Goal: Task Accomplishment & Management: Manage account settings

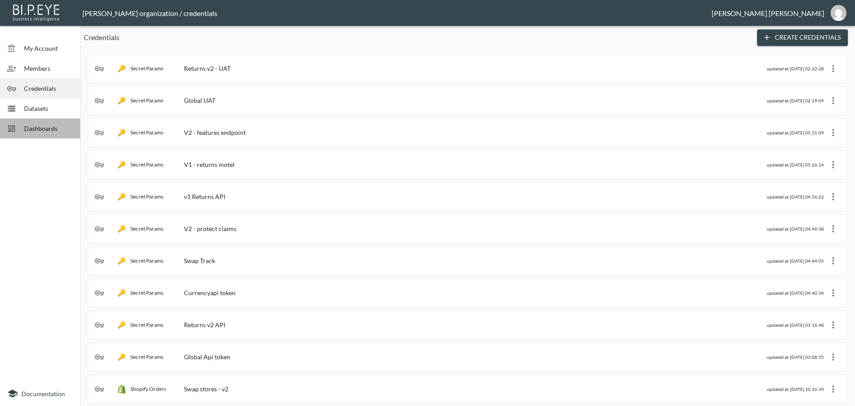
click at [24, 132] on span "Dashboards" at bounding box center [48, 128] width 49 height 9
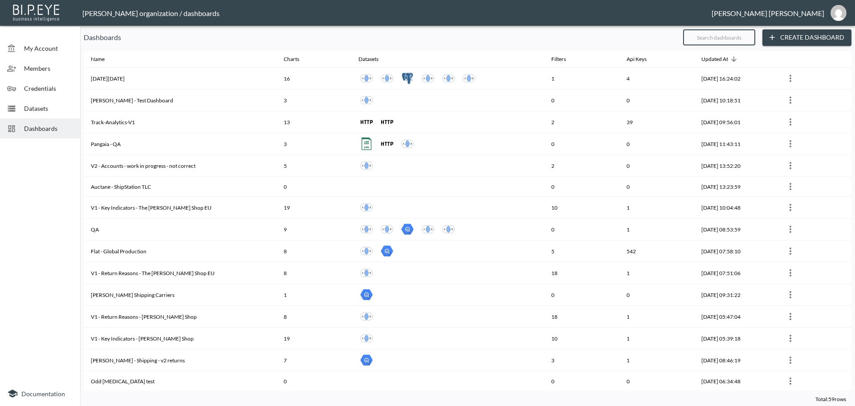
click at [711, 37] on input "text" at bounding box center [719, 37] width 72 height 22
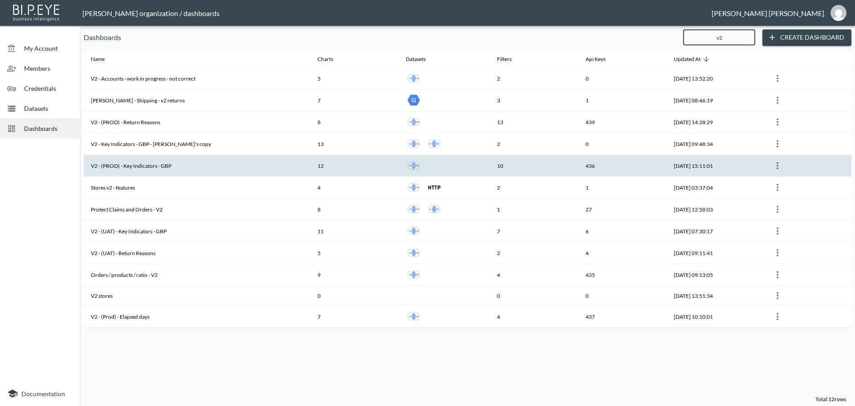
type input "v2"
click at [151, 163] on th "V2 - (PROD) - Key Indicators - GBP" at bounding box center [197, 166] width 227 height 22
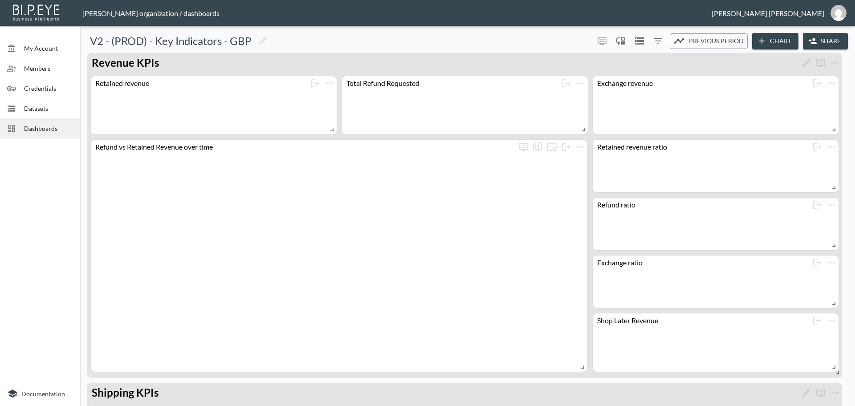
click at [830, 43] on button "Share" at bounding box center [825, 41] width 45 height 16
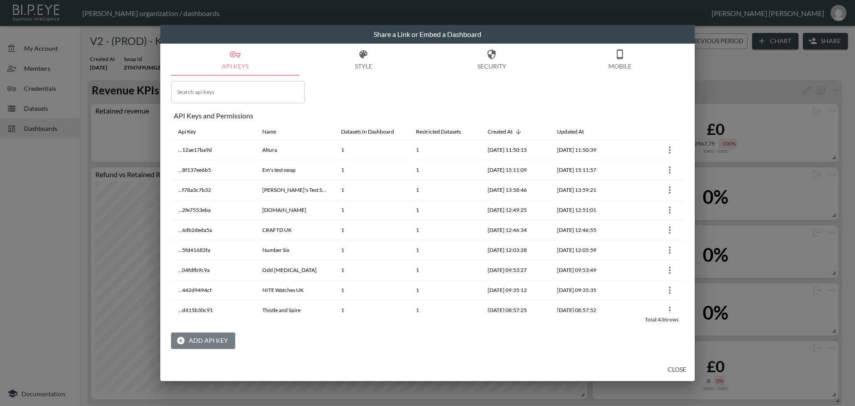
click at [198, 342] on button "Add API Key" at bounding box center [203, 341] width 64 height 16
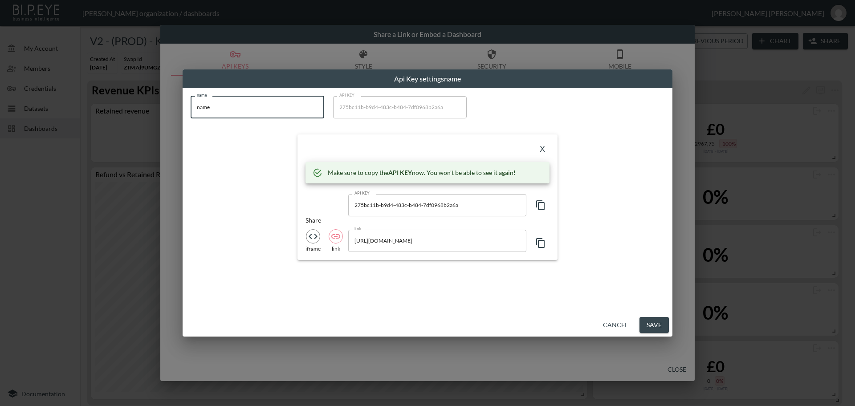
drag, startPoint x: 224, startPoint y: 112, endPoint x: 189, endPoint y: 106, distance: 35.7
click at [189, 106] on div "name name name API KEY 275bc11b-b9d4-483c-b484-7df0968b2a6a API KEY X Make sure…" at bounding box center [427, 178] width 484 height 175
paste input "AARI CLOTHING"
type input "AARI CLOTHING"
click at [540, 205] on icon "button" at bounding box center [540, 205] width 11 height 11
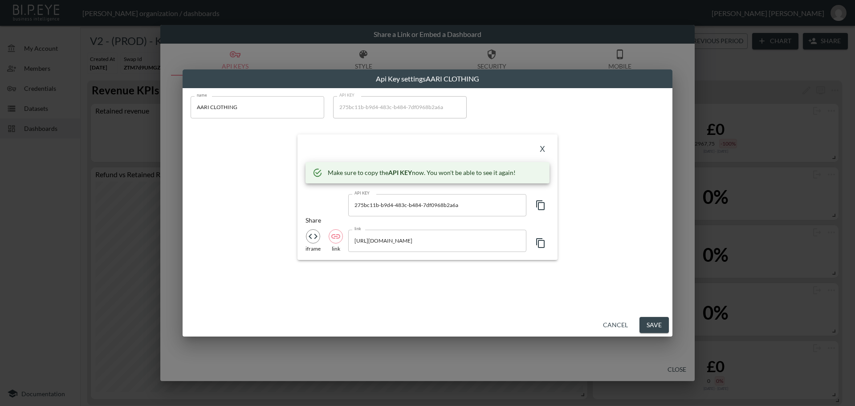
click at [540, 205] on icon "button" at bounding box center [540, 205] width 11 height 11
click at [541, 150] on button "X" at bounding box center [542, 149] width 14 height 14
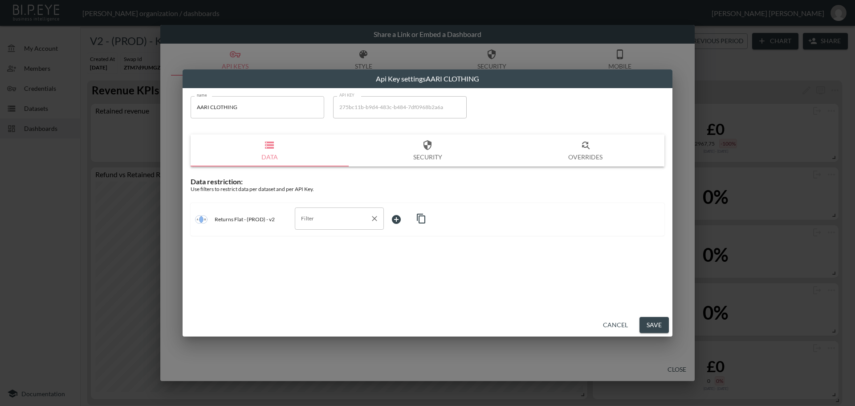
click at [305, 219] on input "Filter" at bounding box center [333, 219] width 68 height 14
click at [310, 236] on span "swap_id" at bounding box center [339, 240] width 75 height 8
type input "swap_id"
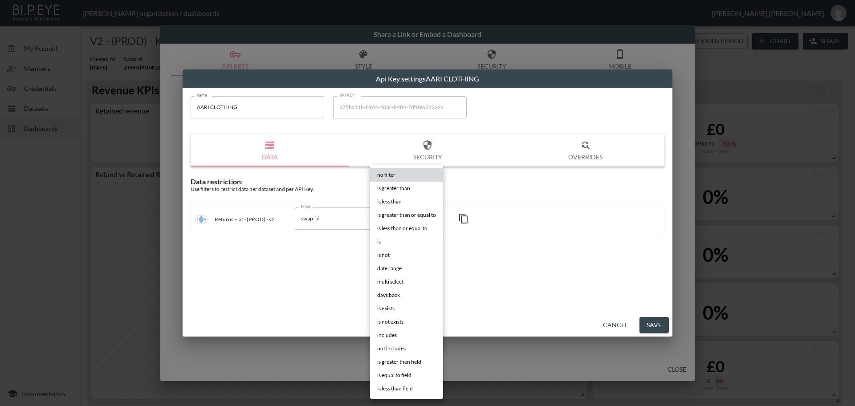
click at [403, 221] on body "BI.P.EYE, Interactive Analytics Dashboards - app [PERSON_NAME] organization / d…" at bounding box center [427, 203] width 855 height 406
click at [384, 239] on li "is" at bounding box center [406, 241] width 73 height 13
type input "is"
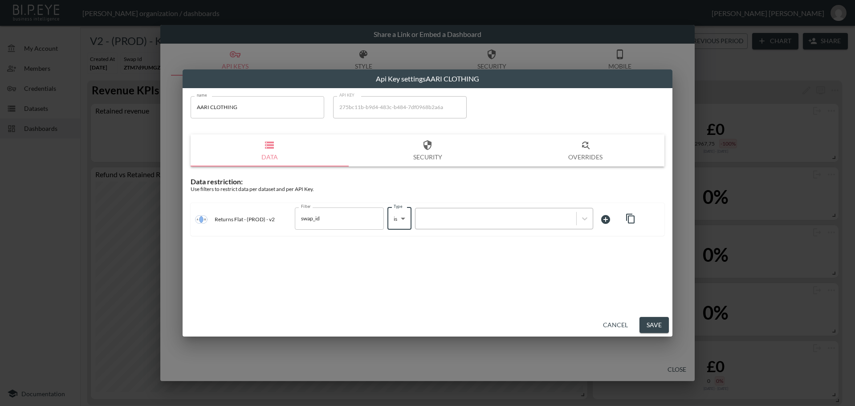
click at [468, 220] on div at bounding box center [496, 218] width 152 height 8
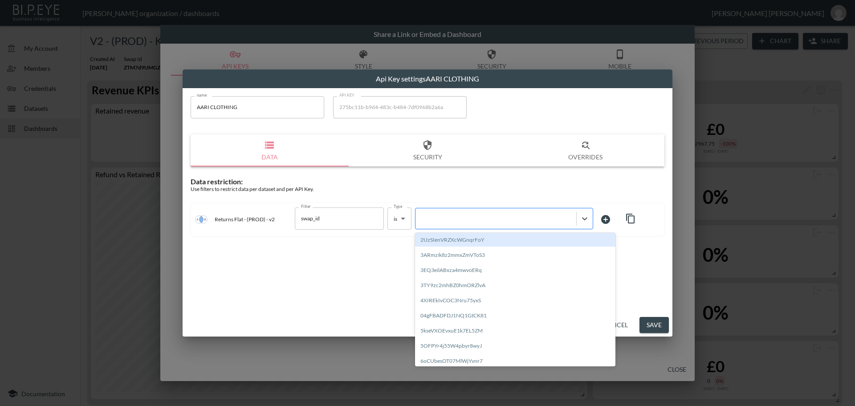
paste input "K7kTfjXHXXfeLlNiKWPp"
type input "K7kTfjXHXXfeLlNiKWPp"
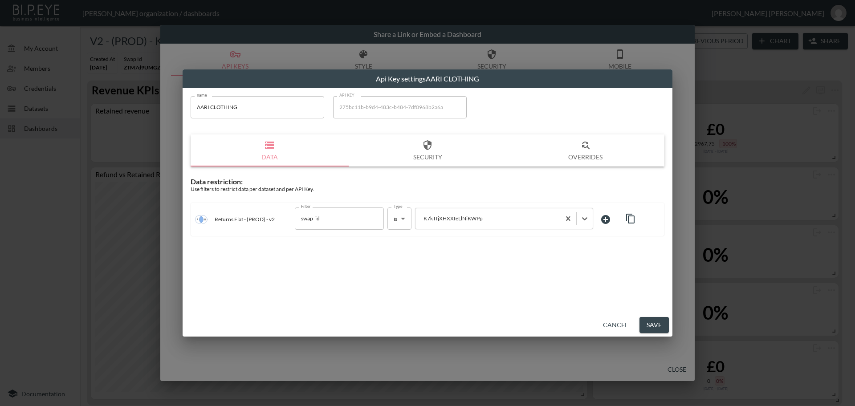
click at [661, 324] on button "Save" at bounding box center [653, 325] width 29 height 16
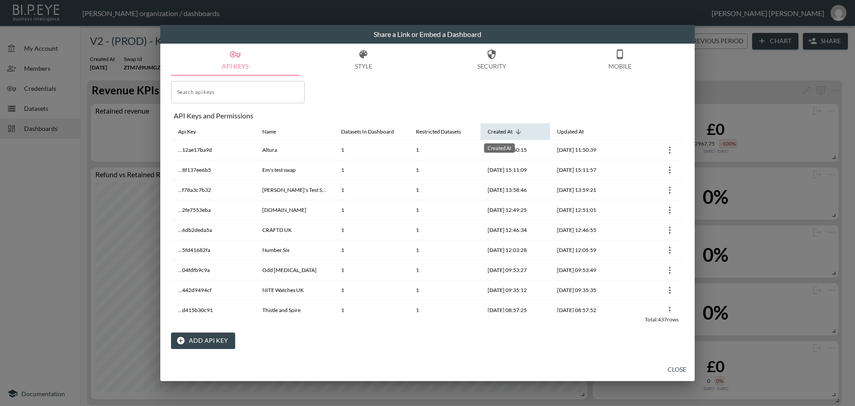
click at [491, 135] on div "Created At" at bounding box center [500, 131] width 25 height 11
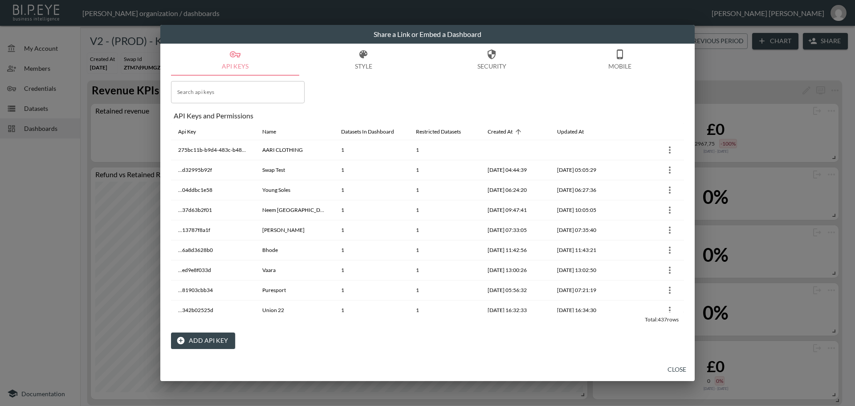
click at [679, 372] on button "Close" at bounding box center [677, 370] width 28 height 16
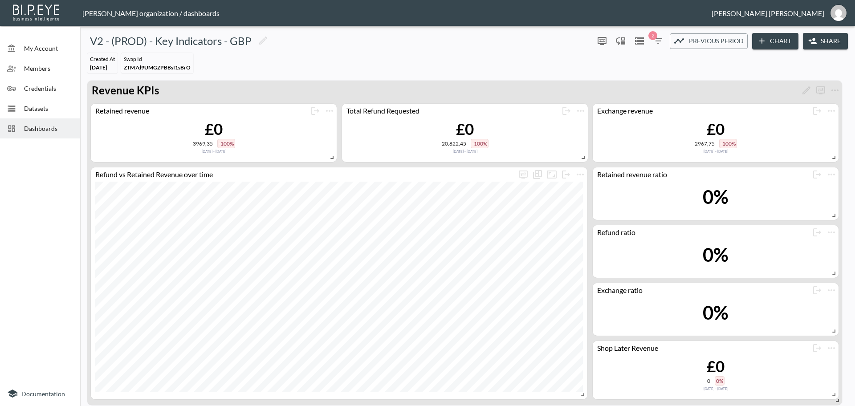
click at [41, 131] on span "Dashboards" at bounding box center [48, 128] width 49 height 9
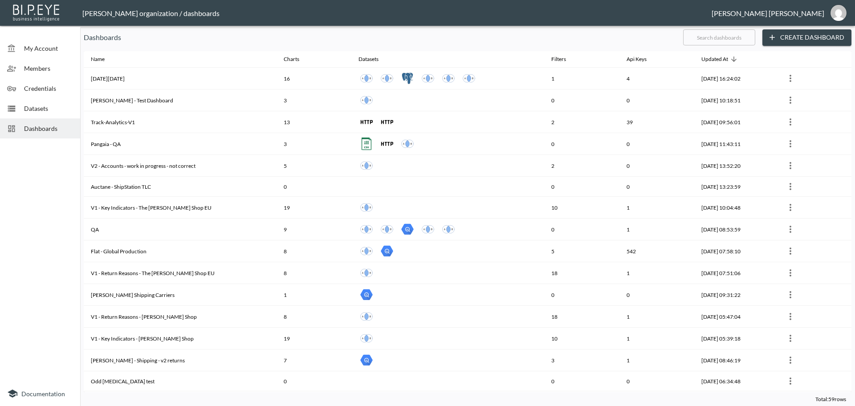
click at [712, 38] on input "text" at bounding box center [719, 37] width 72 height 22
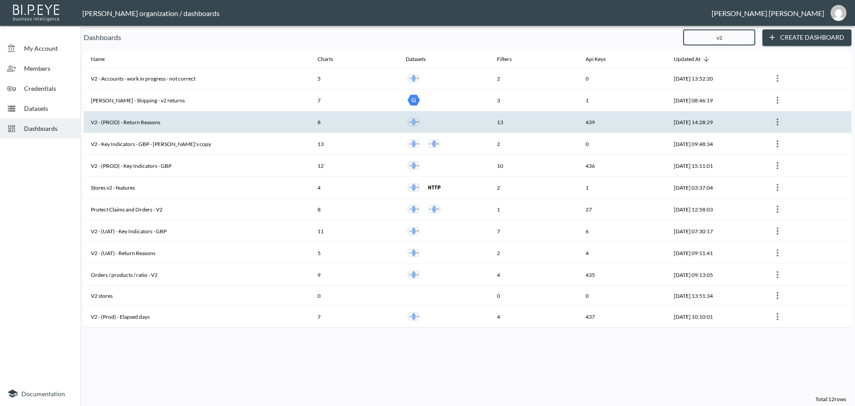
type input "v2"
click at [135, 122] on th "V2 - (PROD) - Return Reasons" at bounding box center [197, 122] width 227 height 22
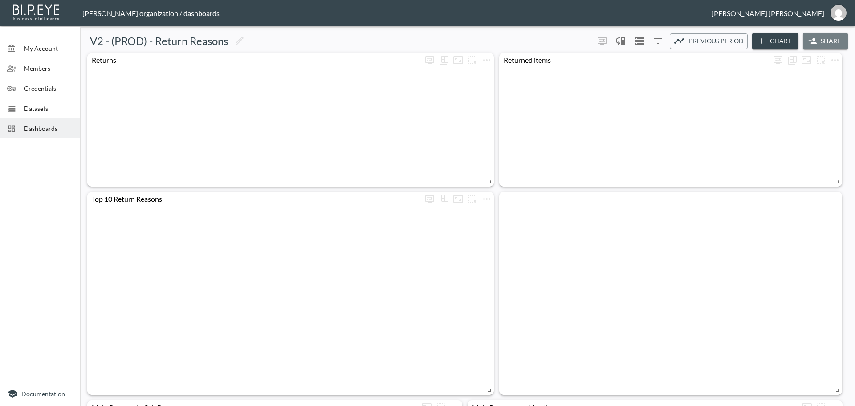
click at [831, 42] on button "Share" at bounding box center [825, 41] width 45 height 16
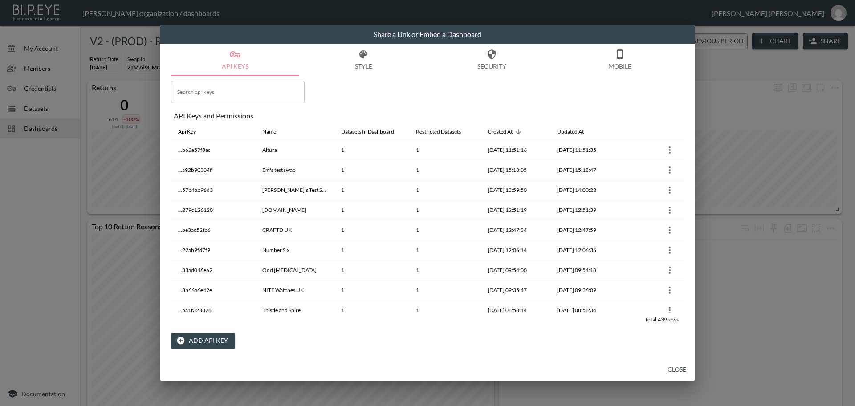
click at [200, 337] on button "Add API Key" at bounding box center [203, 341] width 64 height 16
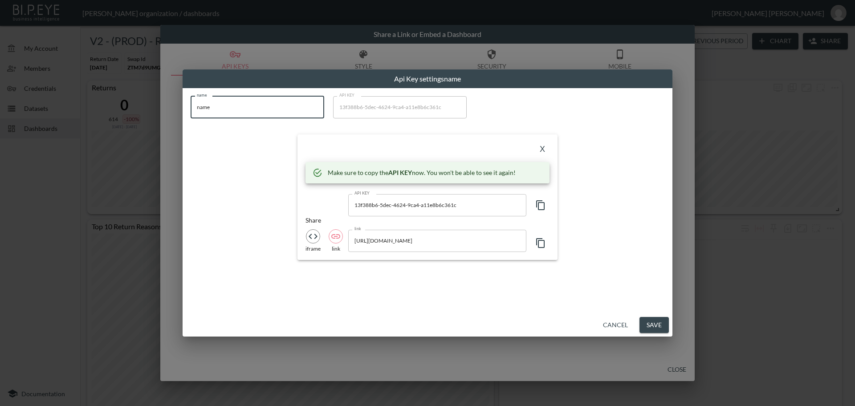
click at [177, 102] on div "Api Key settings name name name name API KEY 13f388b6-5dec-4624-9ca4-a11e8b6c36…" at bounding box center [427, 203] width 855 height 406
paste input "AARI CLOTHING"
type input "AARI CLOTHING"
click at [538, 209] on icon "button" at bounding box center [540, 205] width 8 height 10
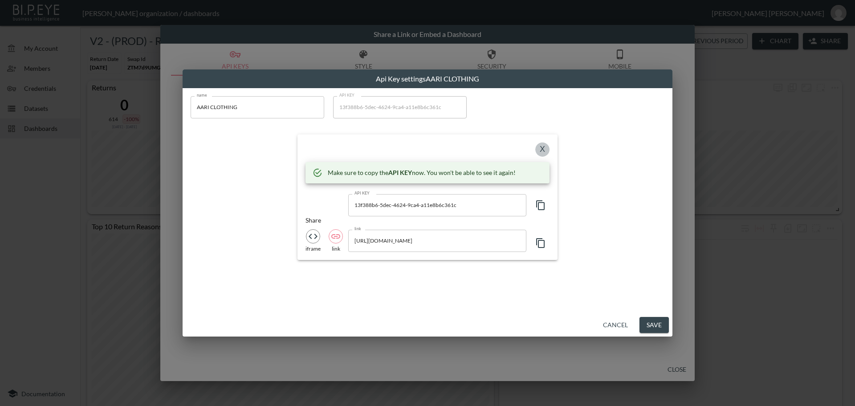
click at [542, 148] on button "X" at bounding box center [542, 149] width 14 height 14
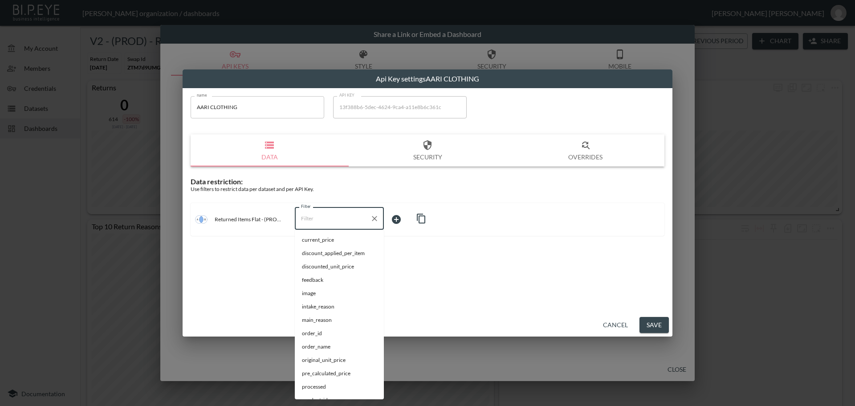
click at [314, 220] on input "Filter" at bounding box center [333, 219] width 68 height 14
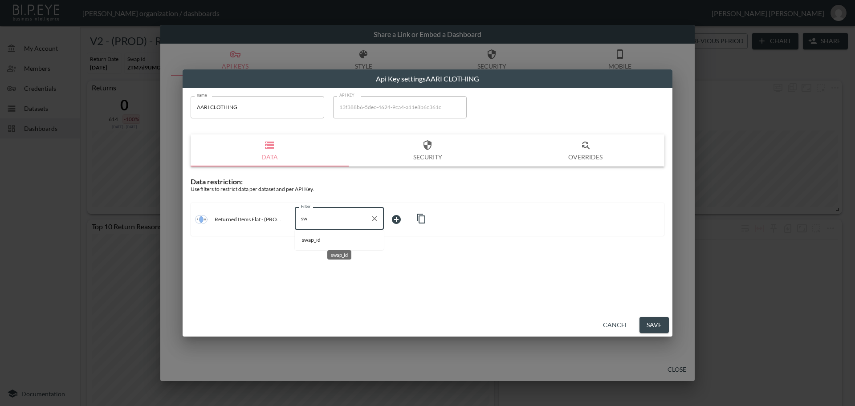
click at [310, 242] on span "swap_id" at bounding box center [339, 240] width 75 height 8
type input "swap_id"
click at [399, 216] on body "BI.P.EYE, Interactive Analytics Dashboards - app [PERSON_NAME] organization / d…" at bounding box center [427, 203] width 855 height 406
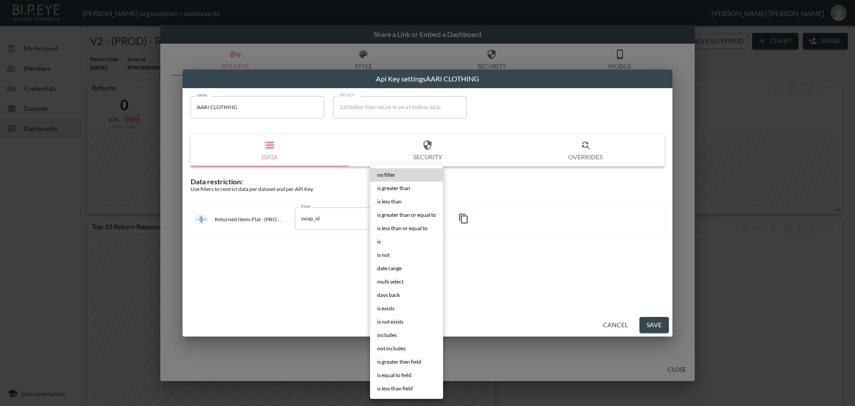
click at [382, 241] on li "is" at bounding box center [406, 241] width 73 height 13
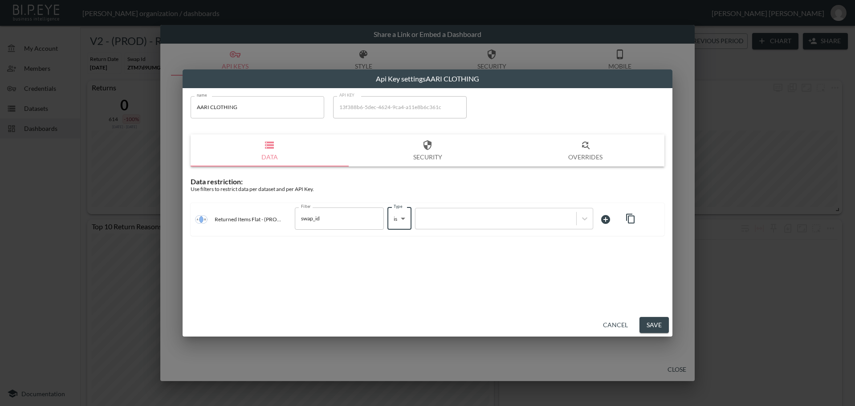
type input "is"
click at [456, 219] on div at bounding box center [496, 218] width 152 height 8
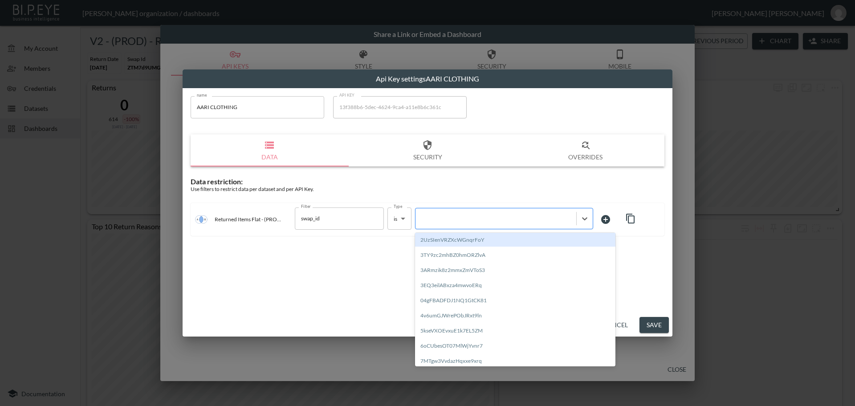
paste input "K7kTfjXHXXfeLlNiKWPp"
type input "K7kTfjXHXXfeLlNiKWPp"
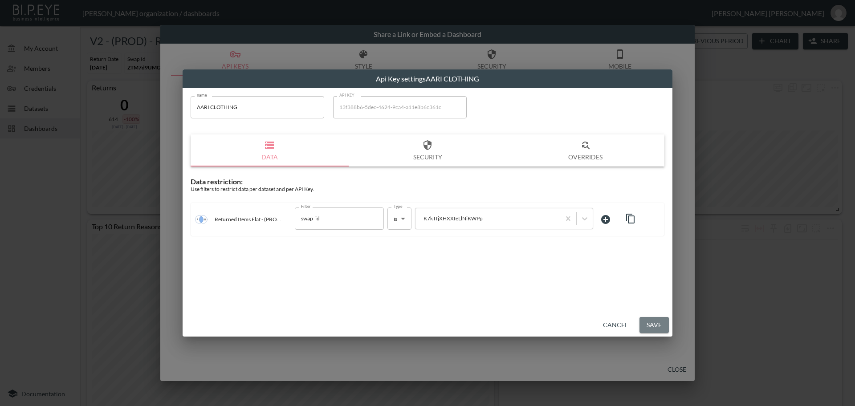
click at [649, 320] on button "Save" at bounding box center [653, 325] width 29 height 16
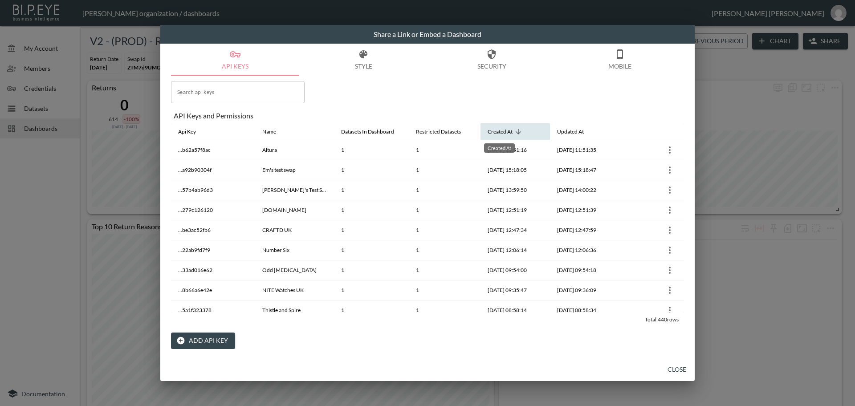
click at [506, 127] on div "Created At" at bounding box center [500, 131] width 25 height 11
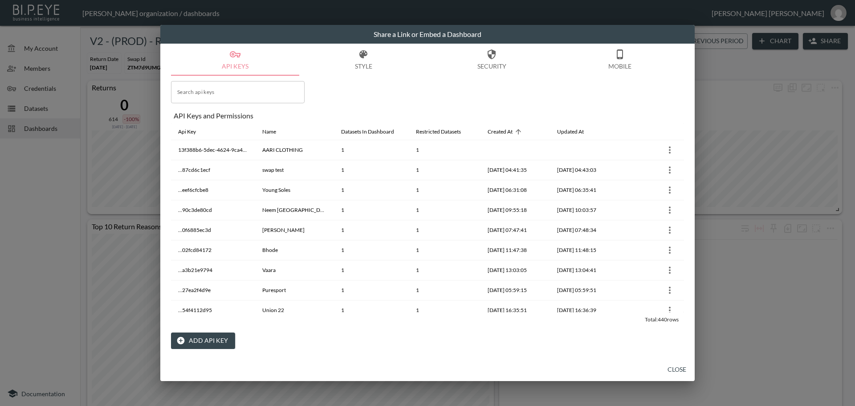
drag, startPoint x: 684, startPoint y: 371, endPoint x: 600, endPoint y: 338, distance: 90.5
click at [683, 371] on button "Close" at bounding box center [677, 370] width 28 height 16
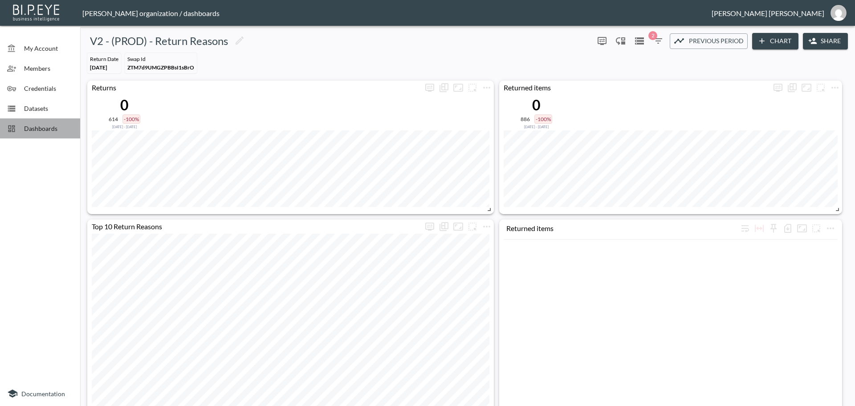
click at [33, 128] on span "Dashboards" at bounding box center [48, 128] width 49 height 9
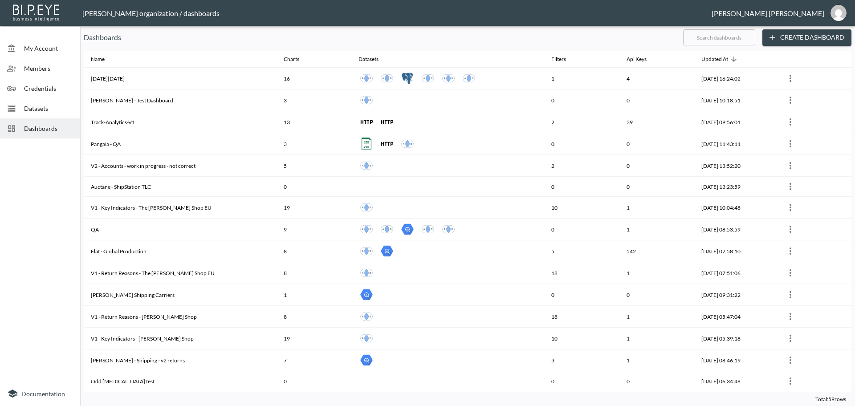
click at [713, 41] on input "text" at bounding box center [719, 37] width 72 height 22
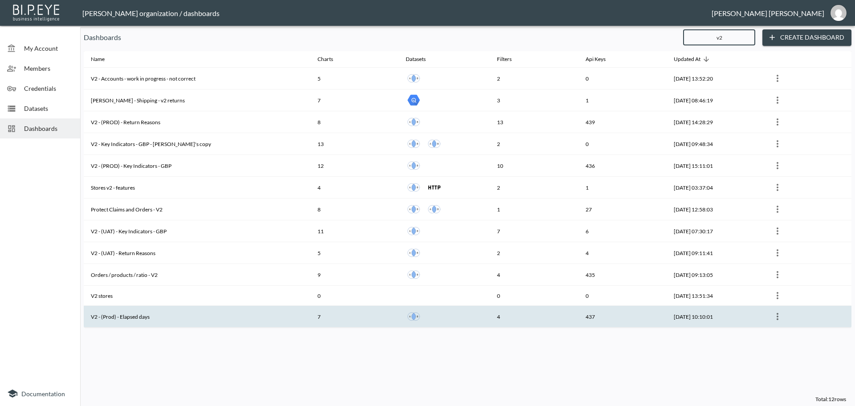
type input "v2"
click at [118, 314] on th "V2 - (Prod) - Elapsed days" at bounding box center [197, 317] width 227 height 22
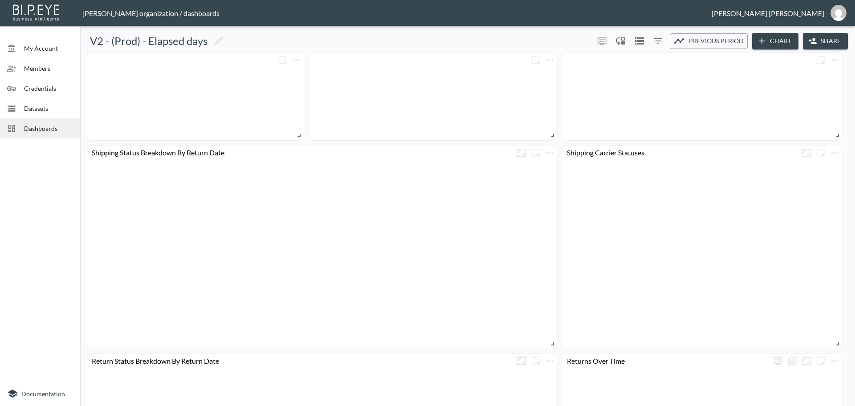
click at [828, 40] on button "Share" at bounding box center [825, 41] width 45 height 16
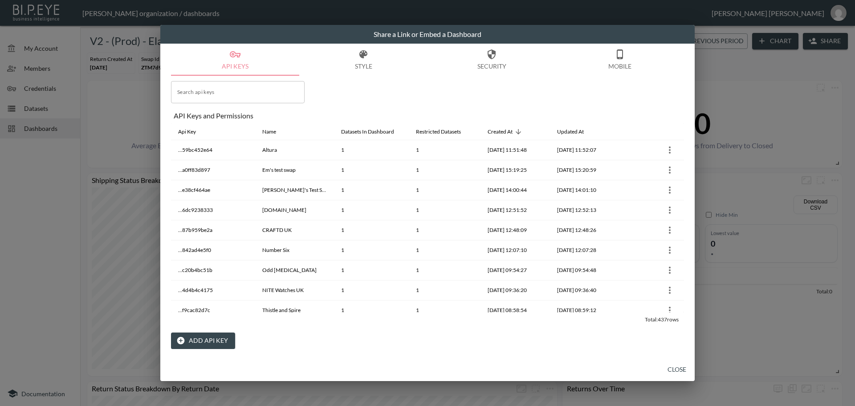
click at [201, 342] on button "Add API Key" at bounding box center [203, 341] width 64 height 16
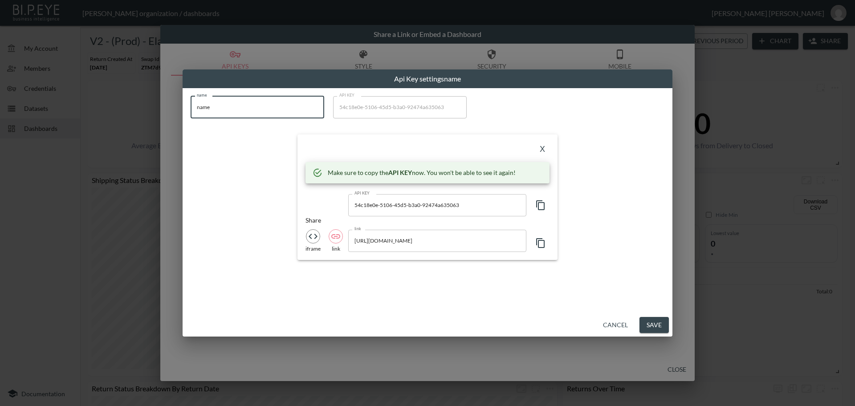
drag, startPoint x: 217, startPoint y: 110, endPoint x: 292, endPoint y: 125, distance: 76.4
click at [165, 99] on div "Api Key settings name name name name API KEY 54c18e0e-5106-45d5-b3a0-92474a6350…" at bounding box center [427, 203] width 855 height 406
paste input "AARI CLOTHING"
type input "AARI CLOTHING"
click at [541, 208] on icon "button" at bounding box center [540, 205] width 11 height 11
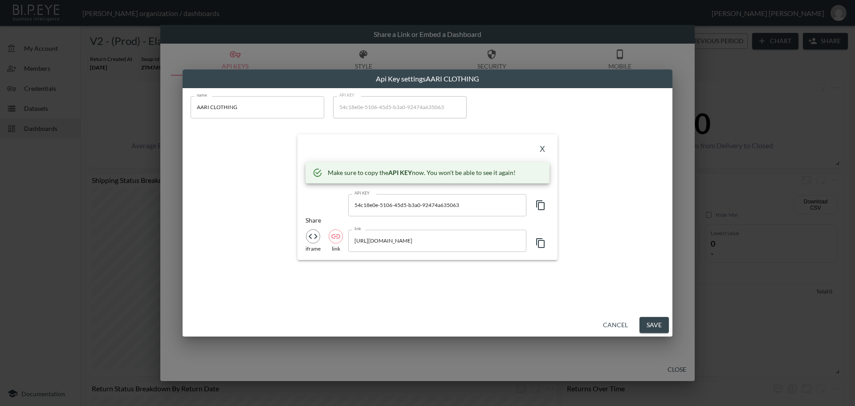
click at [541, 208] on icon "button" at bounding box center [540, 205] width 11 height 11
click at [541, 148] on button "X" at bounding box center [542, 149] width 14 height 14
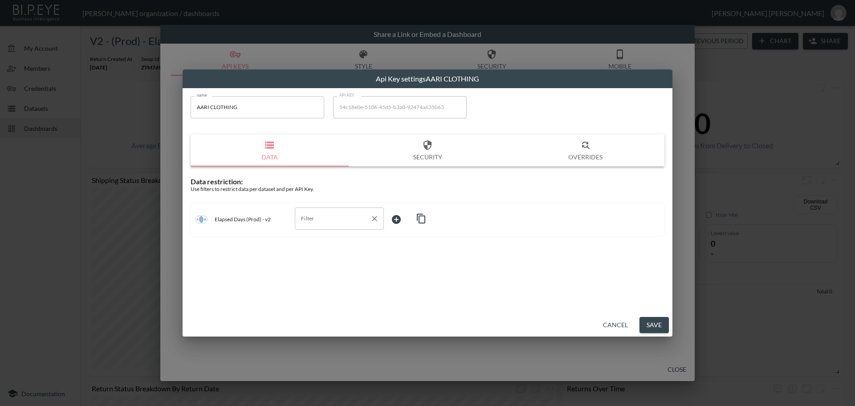
click at [305, 219] on input "Filter" at bounding box center [333, 219] width 68 height 14
click at [318, 241] on span "swap_id" at bounding box center [339, 240] width 75 height 8
type input "swap_id"
click at [405, 217] on body "BI.P.EYE, Interactive Analytics Dashboards - app [PERSON_NAME] organization / d…" at bounding box center [427, 203] width 855 height 406
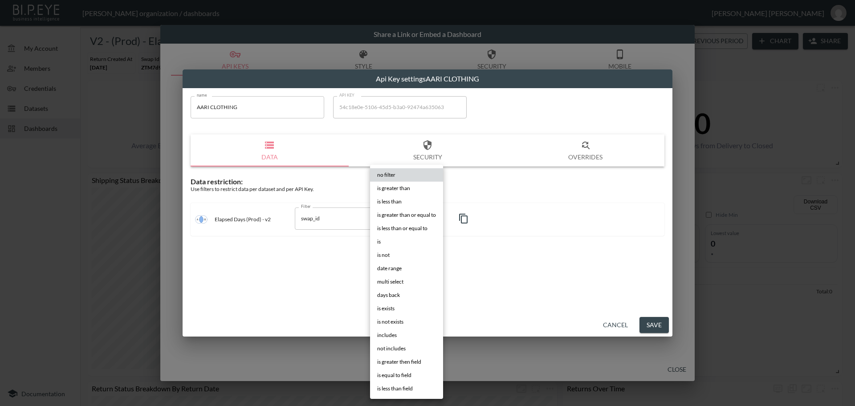
click at [380, 240] on span "is" at bounding box center [379, 242] width 4 height 8
type input "is"
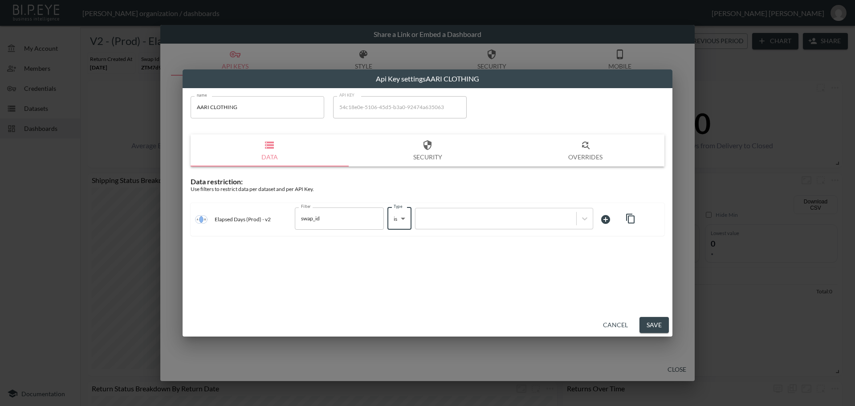
click at [452, 219] on div at bounding box center [496, 218] width 152 height 8
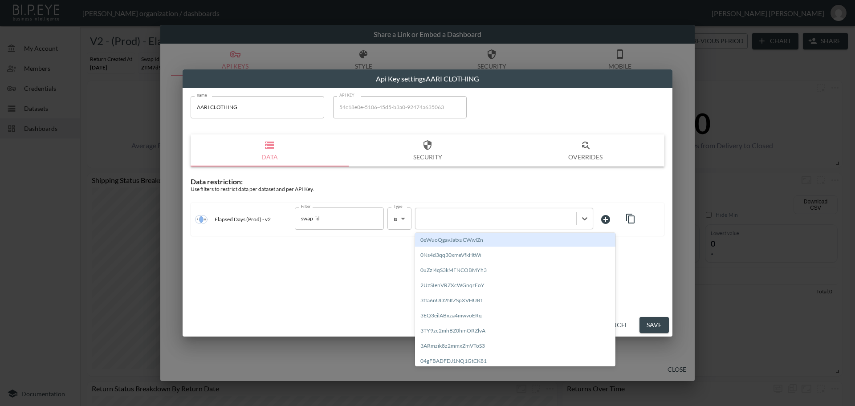
paste input "K7kTfjXHXXfeLlNiKWPp"
type input "K7kTfjXHXXfeLlNiKWPp"
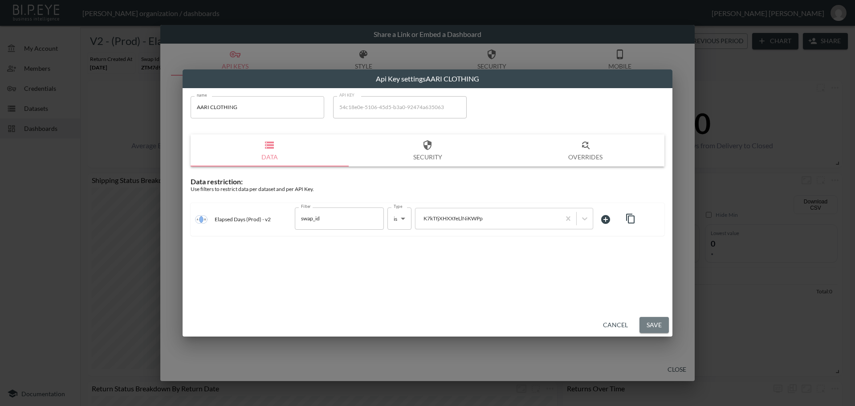
click at [652, 326] on button "Save" at bounding box center [653, 325] width 29 height 16
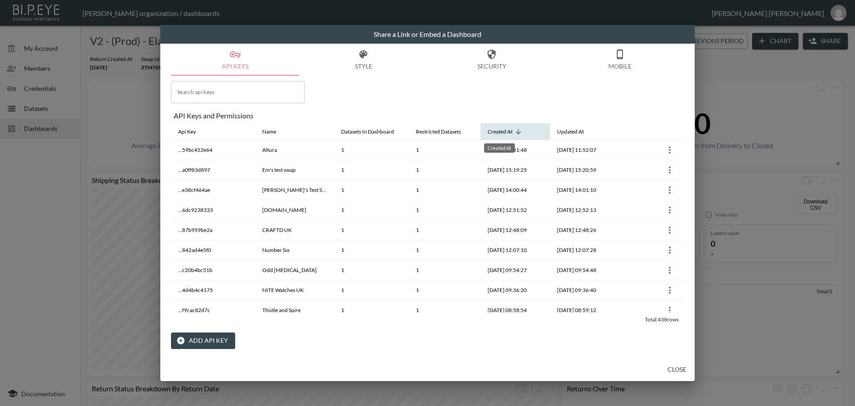
click at [508, 130] on div "Created At" at bounding box center [500, 131] width 25 height 11
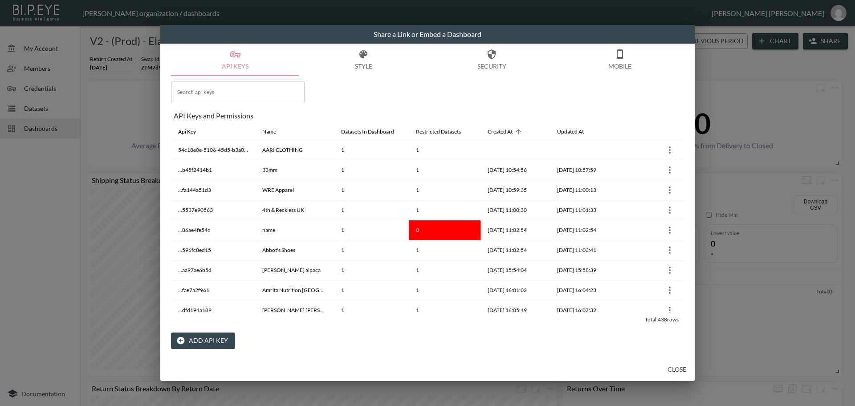
click at [675, 372] on button "Close" at bounding box center [677, 370] width 28 height 16
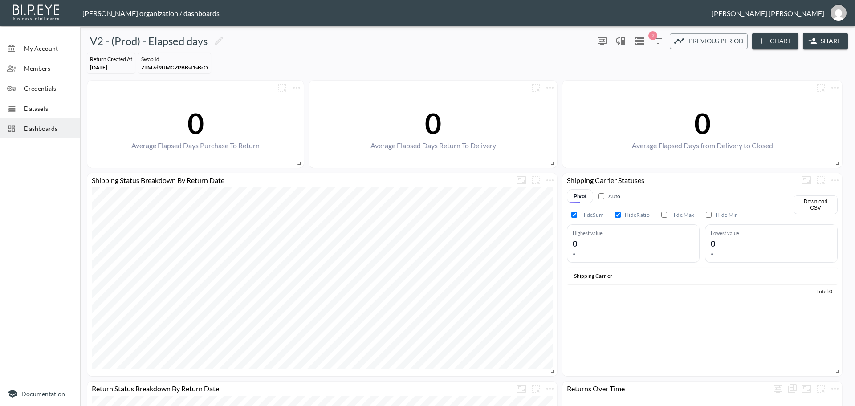
click at [57, 131] on span "Dashboards" at bounding box center [48, 128] width 49 height 9
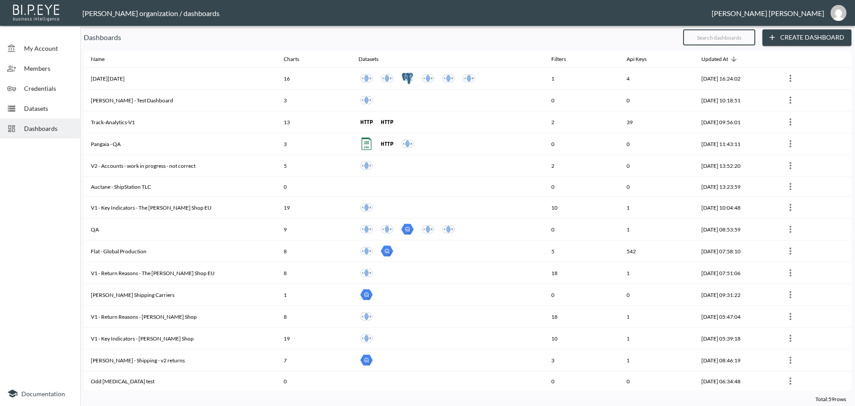
click at [709, 39] on input "text" at bounding box center [719, 37] width 72 height 22
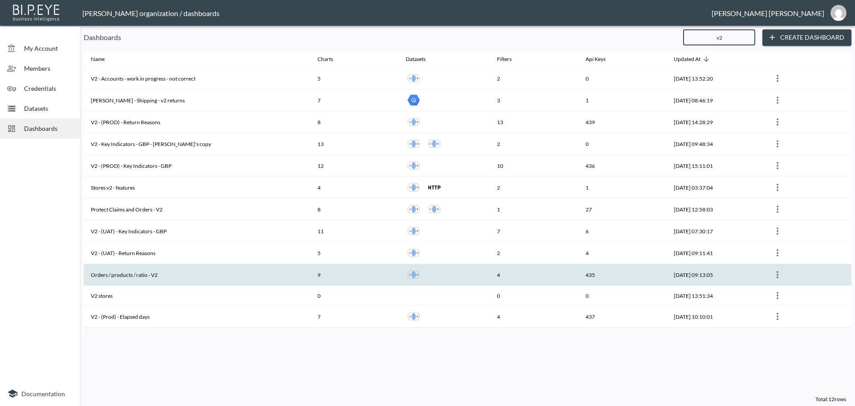
type input "v2"
click at [147, 277] on th "Orders / products / ratio - V2" at bounding box center [197, 275] width 227 height 22
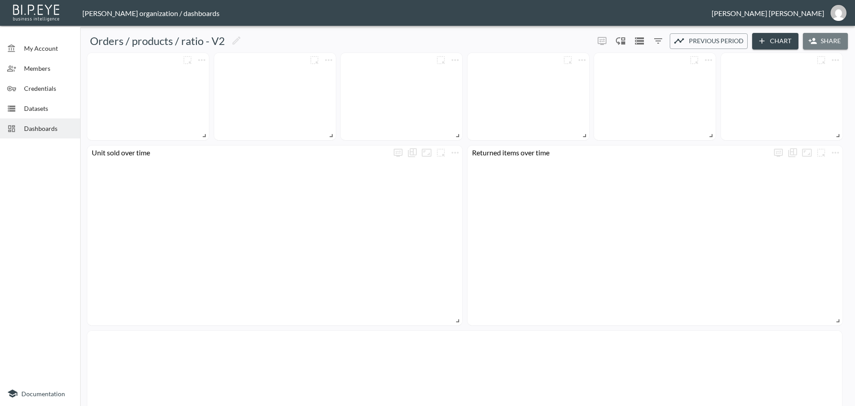
click at [822, 44] on button "Share" at bounding box center [825, 41] width 45 height 16
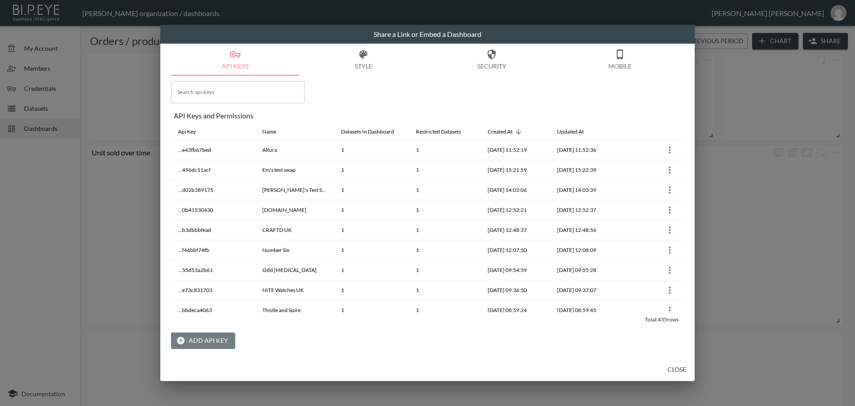
click at [208, 344] on button "Add API Key" at bounding box center [203, 341] width 64 height 16
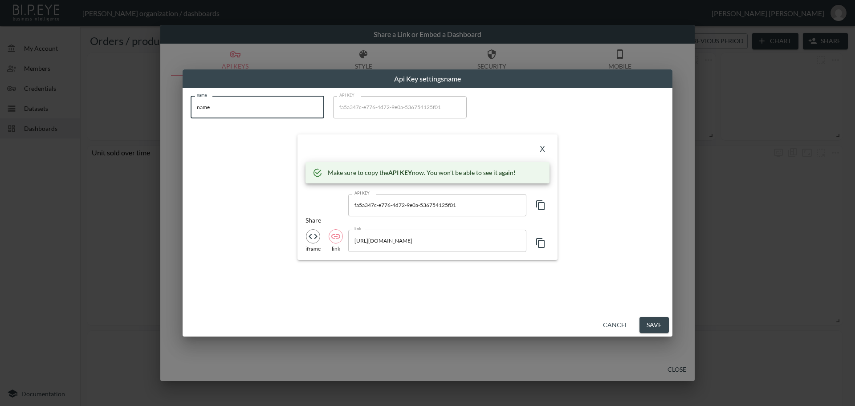
drag, startPoint x: 232, startPoint y: 105, endPoint x: 155, endPoint y: 100, distance: 78.1
click at [155, 99] on div "Api Key settings name name name name API KEY fa5a347c-e776-4d72-9e0a-536754125f…" at bounding box center [427, 203] width 855 height 406
paste input "AARI CLOTHING"
type input "AARI CLOTHING"
click at [542, 207] on icon "button" at bounding box center [540, 205] width 11 height 11
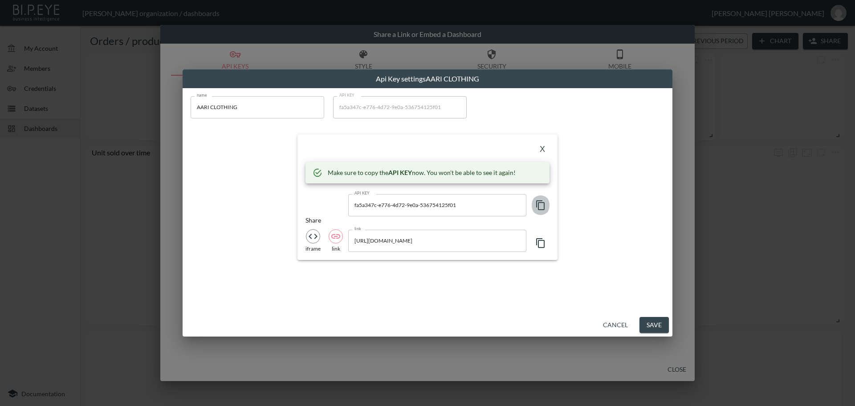
click at [542, 207] on icon "button" at bounding box center [540, 205] width 11 height 11
click at [541, 150] on button "X" at bounding box center [542, 149] width 14 height 14
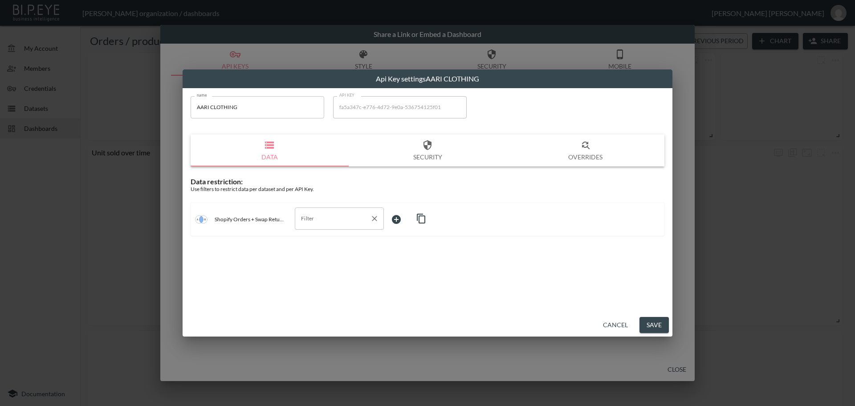
click at [316, 221] on input "Filter" at bounding box center [333, 219] width 68 height 14
click at [311, 239] on span "swap_id" at bounding box center [339, 240] width 75 height 8
type input "swap_id"
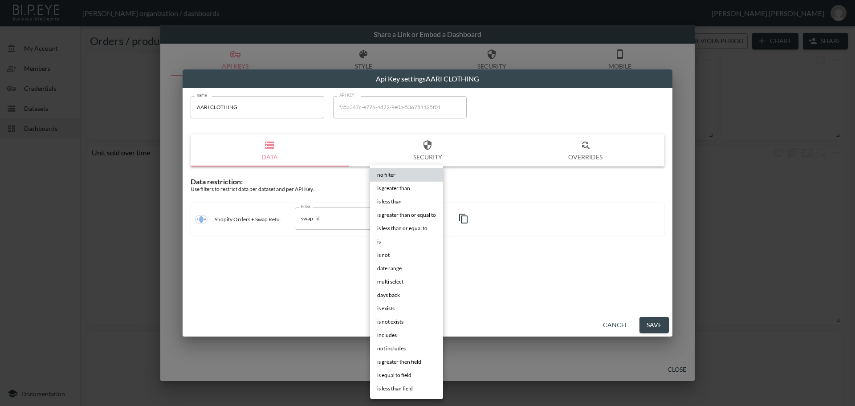
click at [396, 214] on body "BI.P.EYE, Interactive Analytics Dashboards - app [PERSON_NAME] organization / d…" at bounding box center [427, 203] width 855 height 406
drag, startPoint x: 382, startPoint y: 241, endPoint x: 410, endPoint y: 240, distance: 27.2
click at [382, 241] on li "is" at bounding box center [406, 241] width 73 height 13
type input "is"
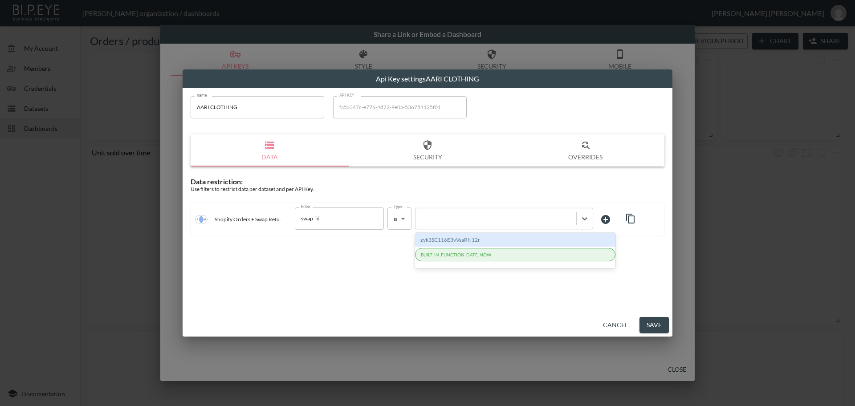
click at [473, 219] on div at bounding box center [496, 218] width 152 height 8
paste input "K7kTfjXHXXfeLlNiKWPp"
type input "K7kTfjXHXXfeLlNiKWPp"
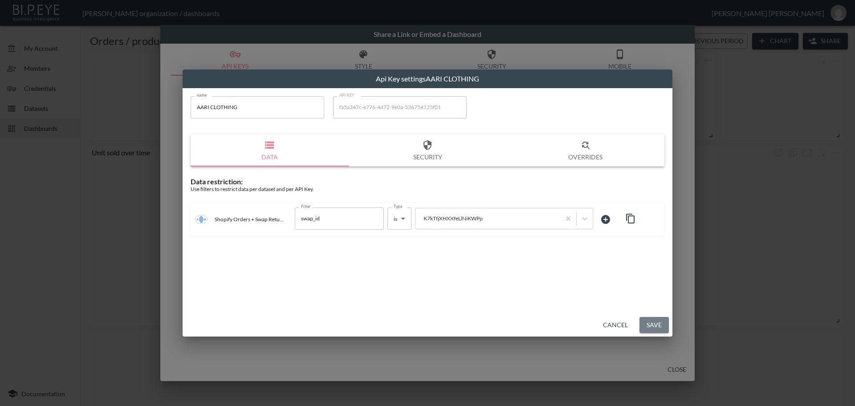
click at [658, 326] on button "Save" at bounding box center [653, 325] width 29 height 16
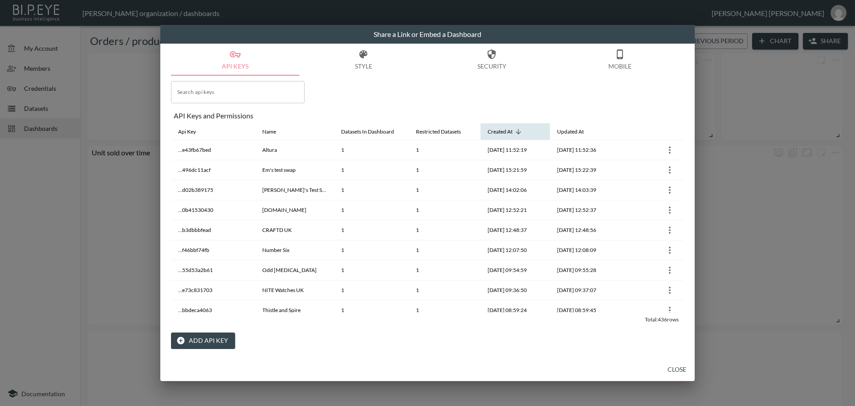
click at [516, 128] on icon at bounding box center [518, 132] width 8 height 8
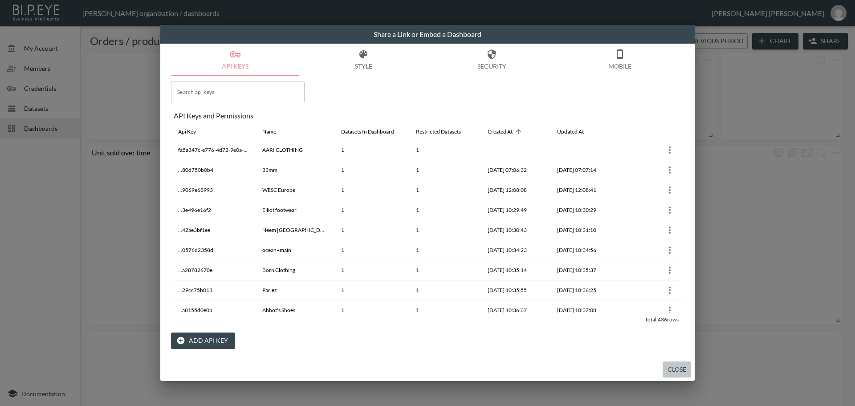
click at [679, 369] on button "Close" at bounding box center [677, 370] width 28 height 16
